Goal: Navigation & Orientation: Find specific page/section

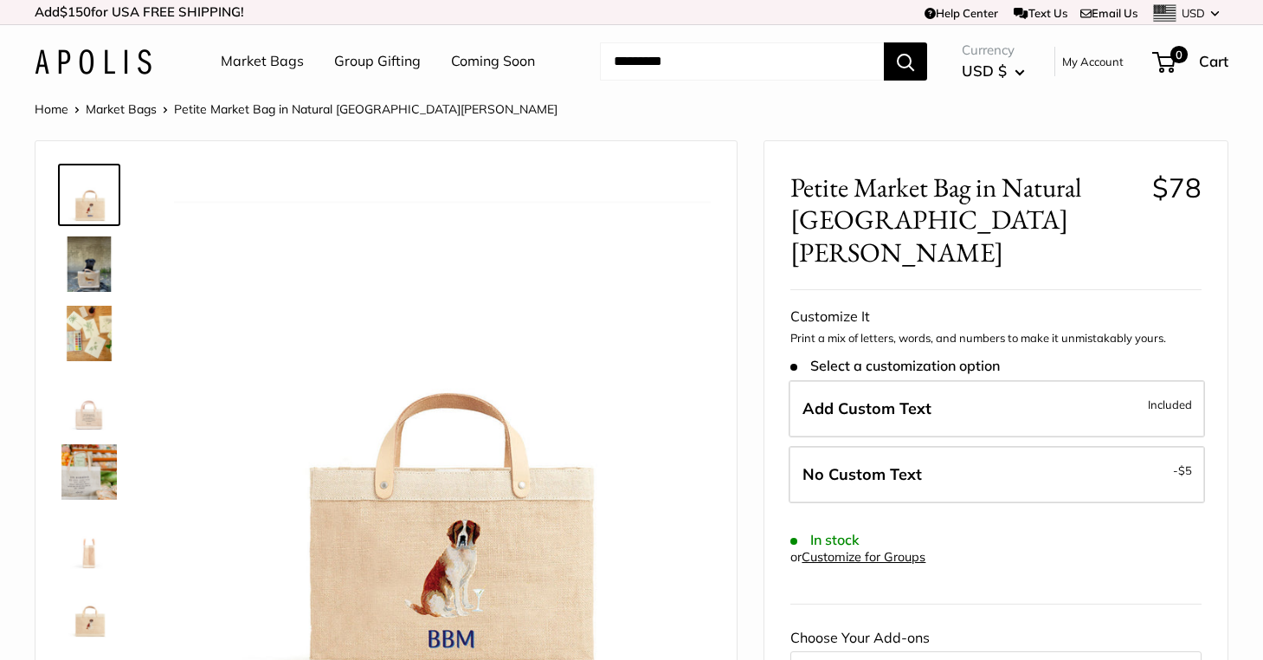
click at [90, 267] on img at bounding box center [88, 263] width 55 height 55
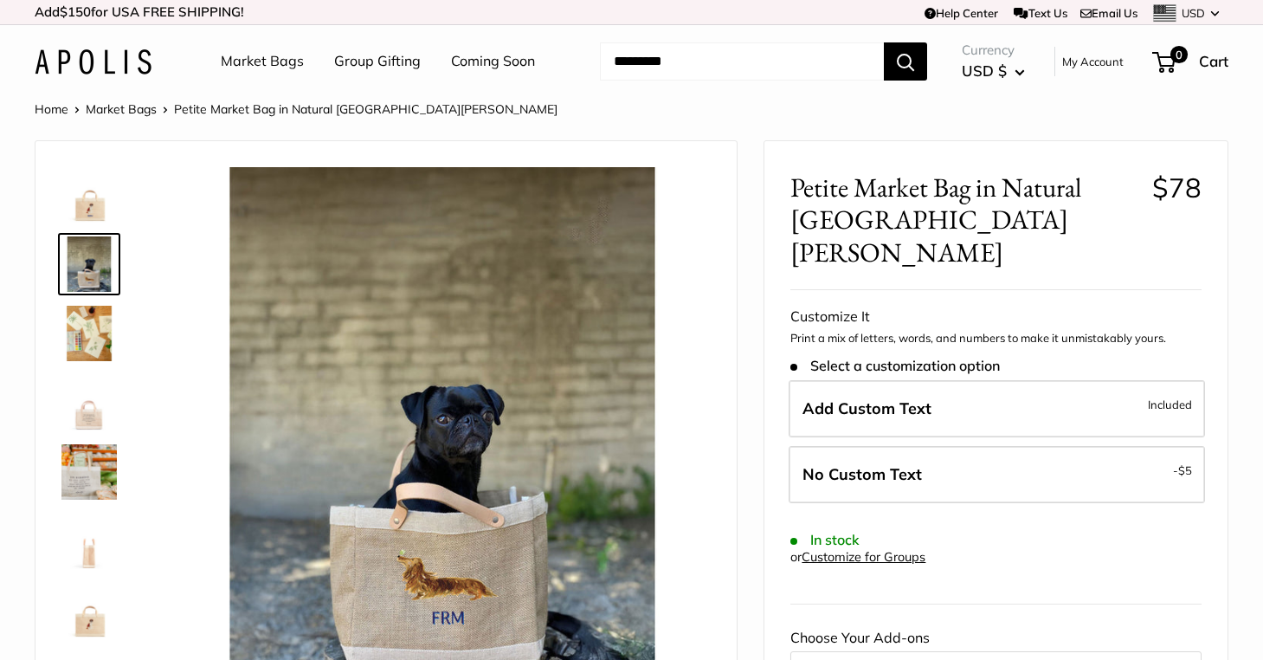
click at [268, 57] on link "Market Bags" at bounding box center [262, 61] width 83 height 26
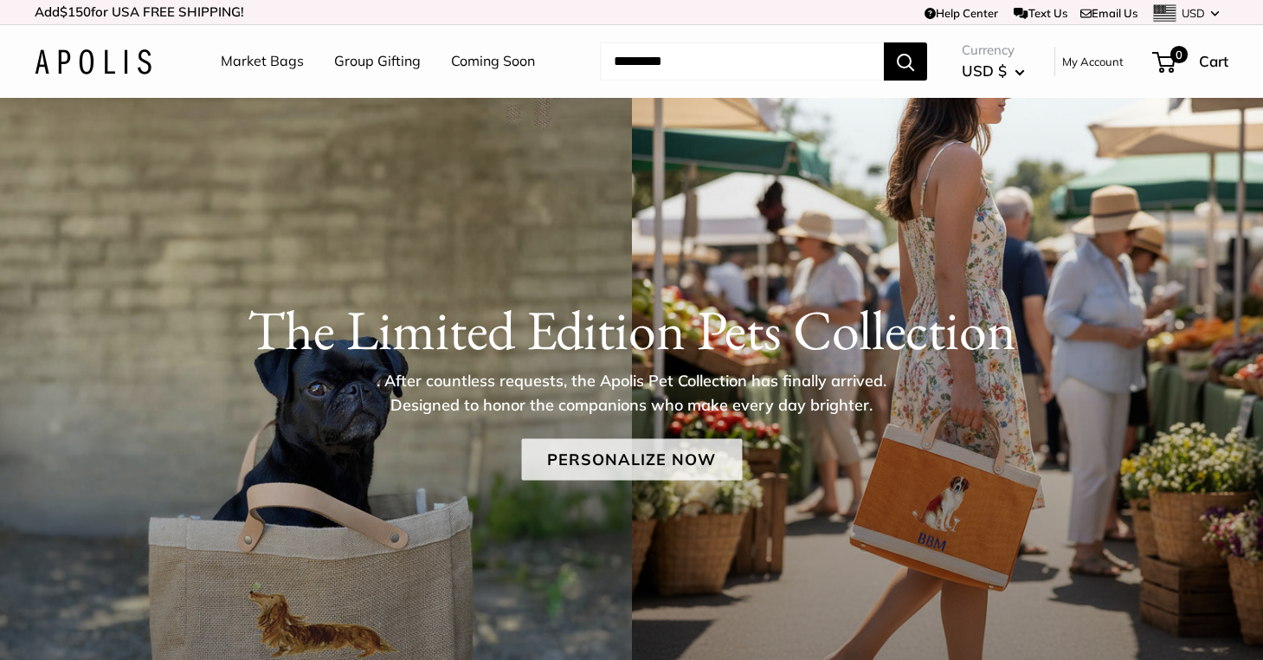
click at [597, 460] on link "Personalize Now" at bounding box center [631, 460] width 221 height 42
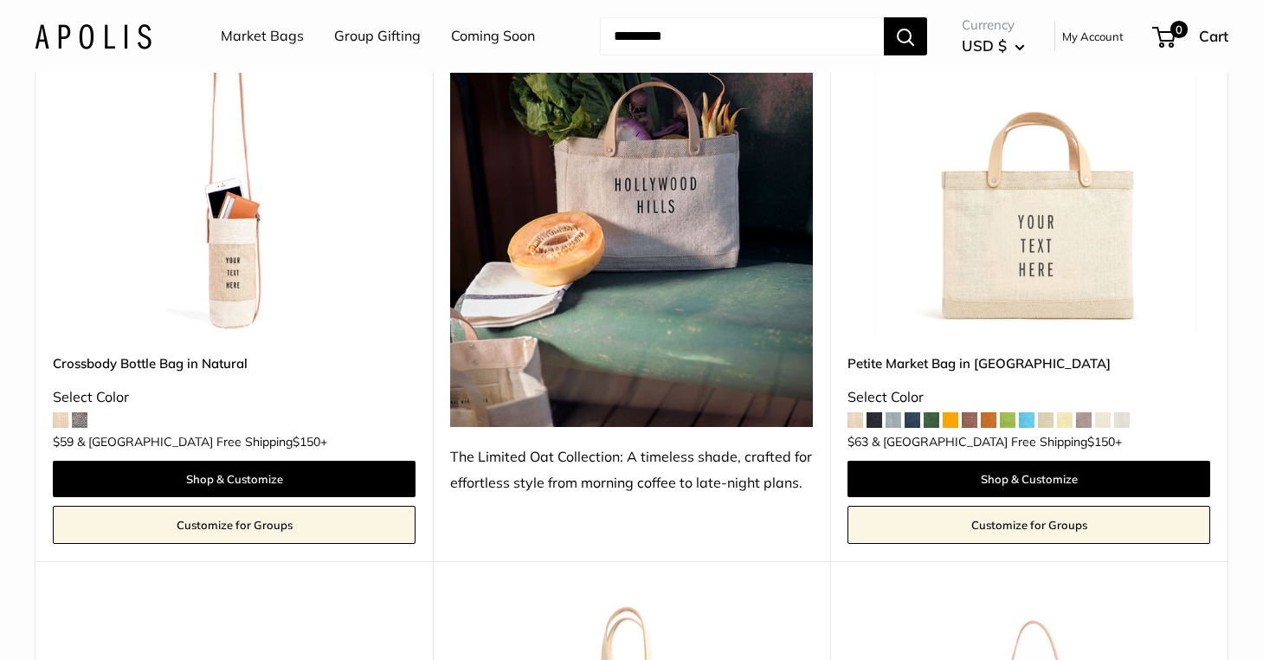
scroll to position [4520, 0]
